Goal: Navigation & Orientation: Find specific page/section

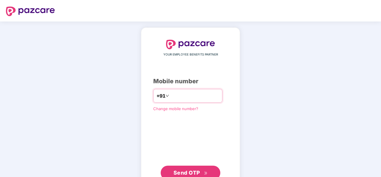
type input "**********"
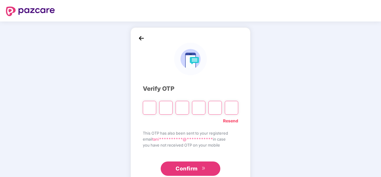
type input "*"
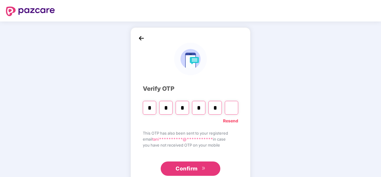
type input "*"
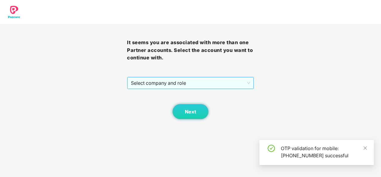
click at [173, 87] on span "Select company and role" at bounding box center [190, 82] width 119 height 11
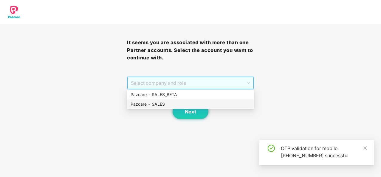
click at [183, 101] on div "Pazcare - SALES" at bounding box center [191, 104] width 120 height 7
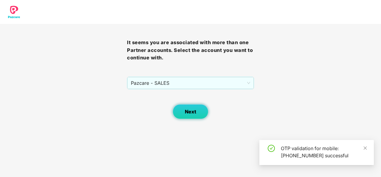
click at [190, 110] on span "Next" at bounding box center [190, 112] width 11 height 6
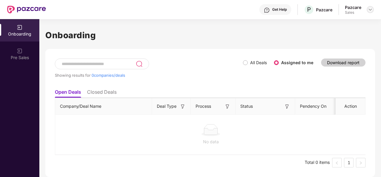
click at [371, 10] on img at bounding box center [370, 9] width 5 height 5
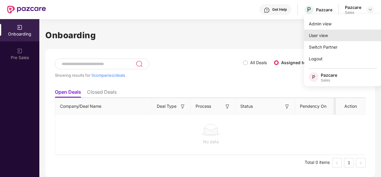
click at [342, 38] on div "User view" at bounding box center [343, 36] width 78 height 12
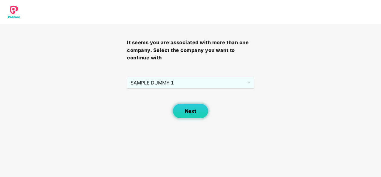
click at [191, 111] on span "Next" at bounding box center [190, 111] width 11 height 6
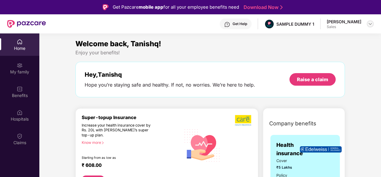
click at [368, 24] on img at bounding box center [370, 23] width 5 height 5
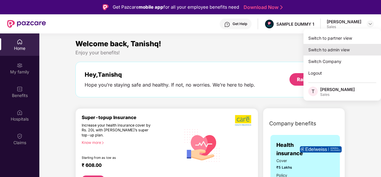
click at [341, 49] on div "Switch to admin view" at bounding box center [343, 50] width 78 height 12
